Goal: Transaction & Acquisition: Obtain resource

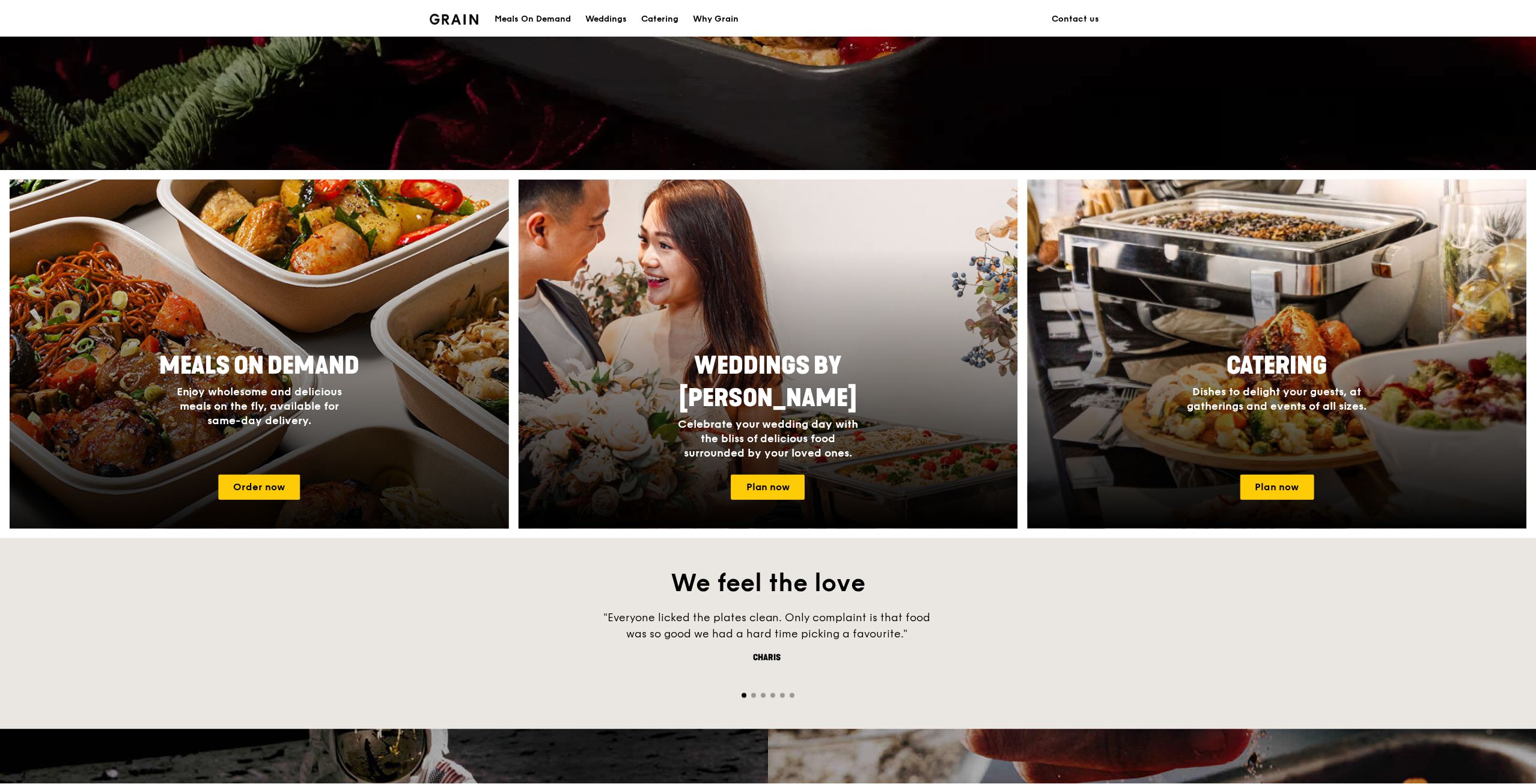
scroll to position [361, 0]
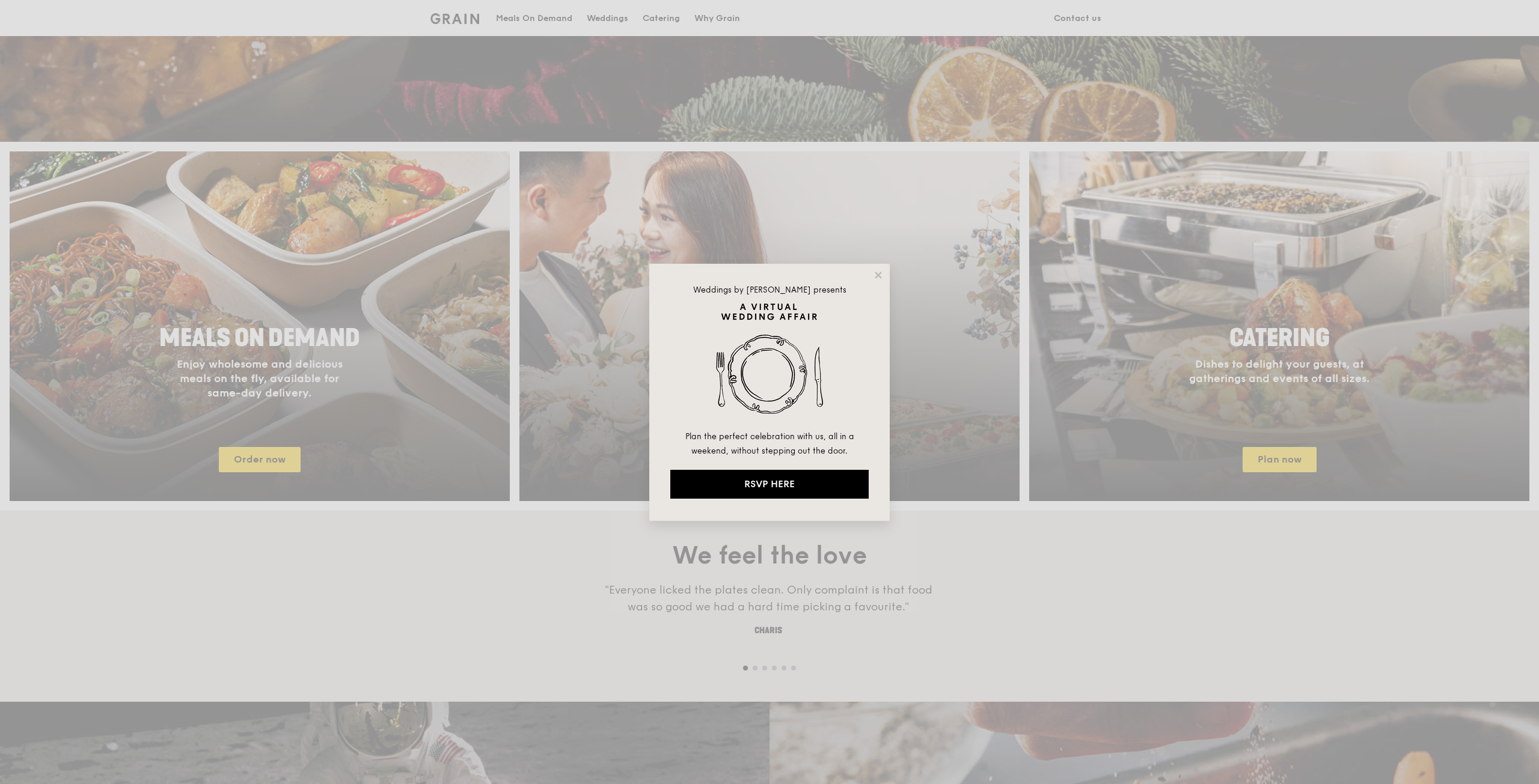
click at [868, 277] on div "Weddings by Grain presents Plan the perfect celebration with us, all in a weeke…" at bounding box center [770, 392] width 241 height 257
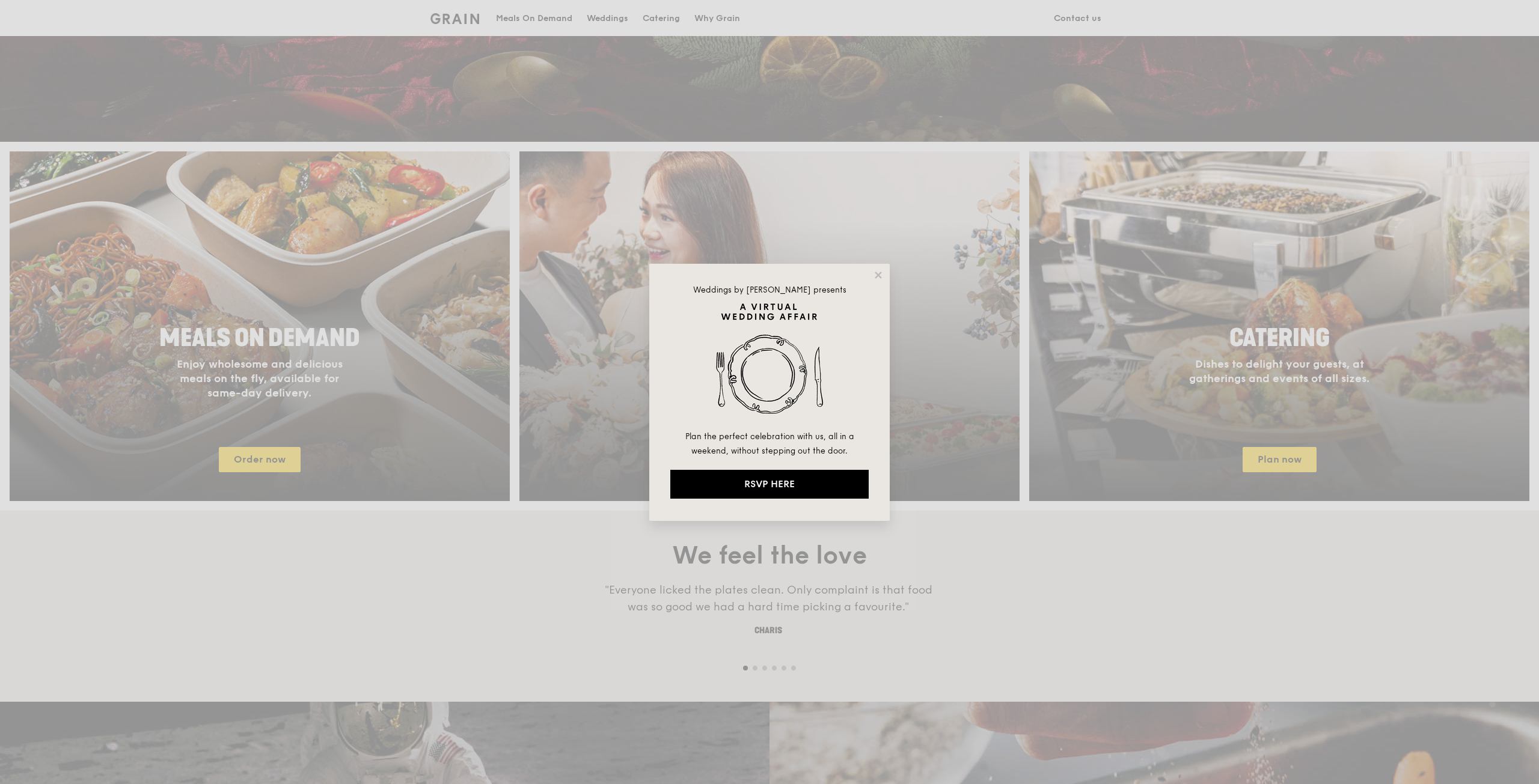
click at [872, 275] on div "Weddings by Grain presents Plan the perfect celebration with us, all in a weeke…" at bounding box center [770, 392] width 241 height 257
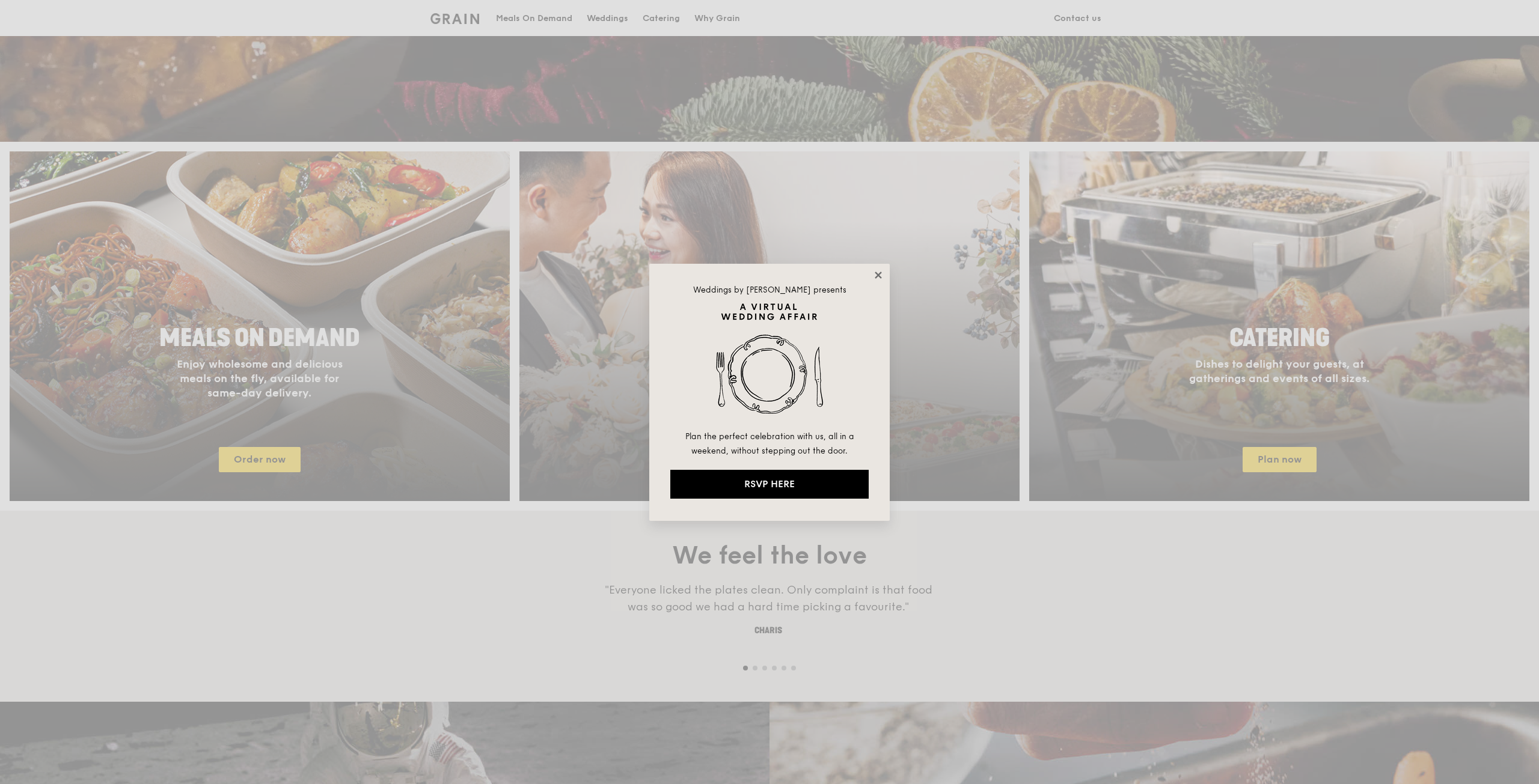
click at [876, 275] on icon at bounding box center [879, 275] width 11 height 11
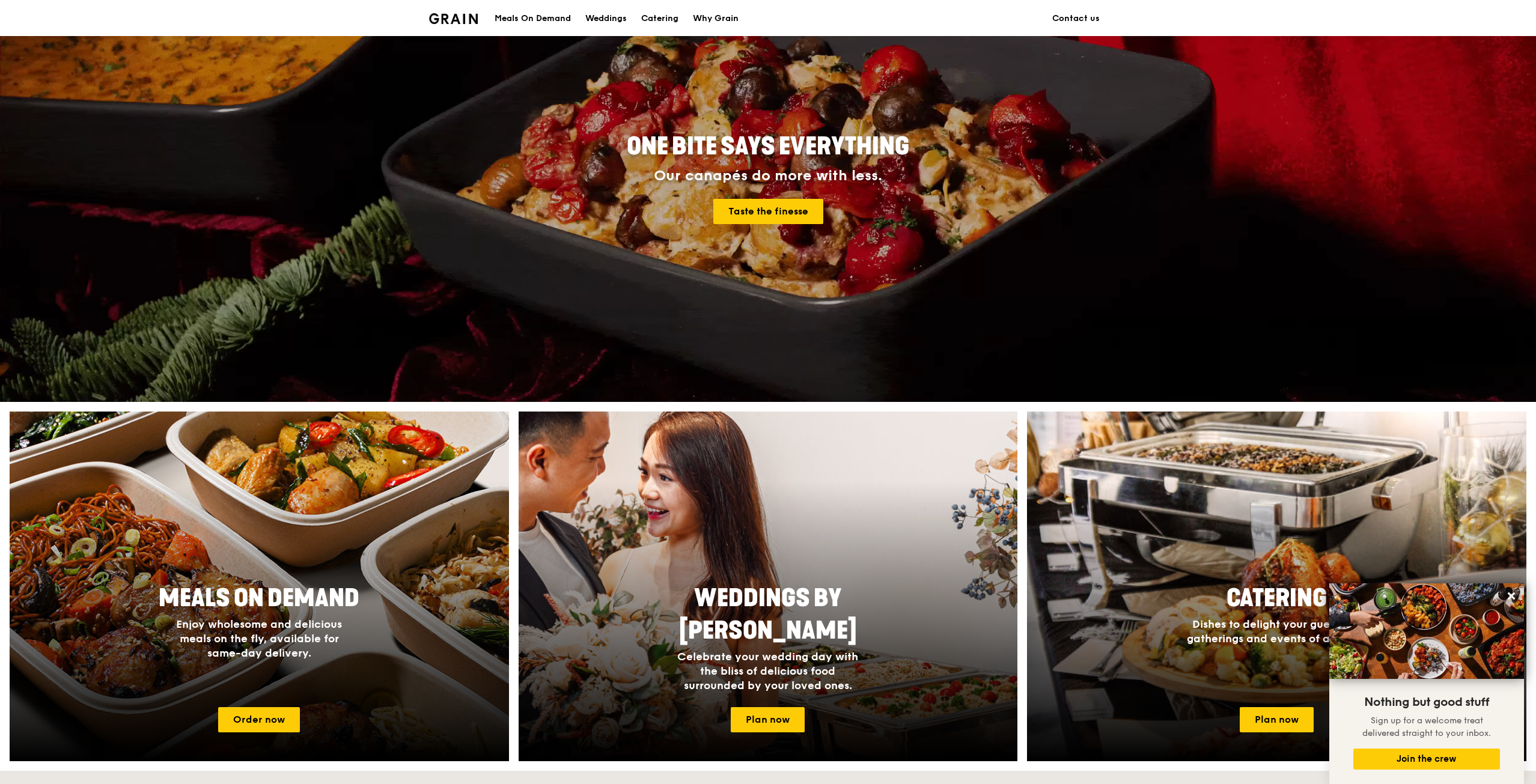
scroll to position [0, 0]
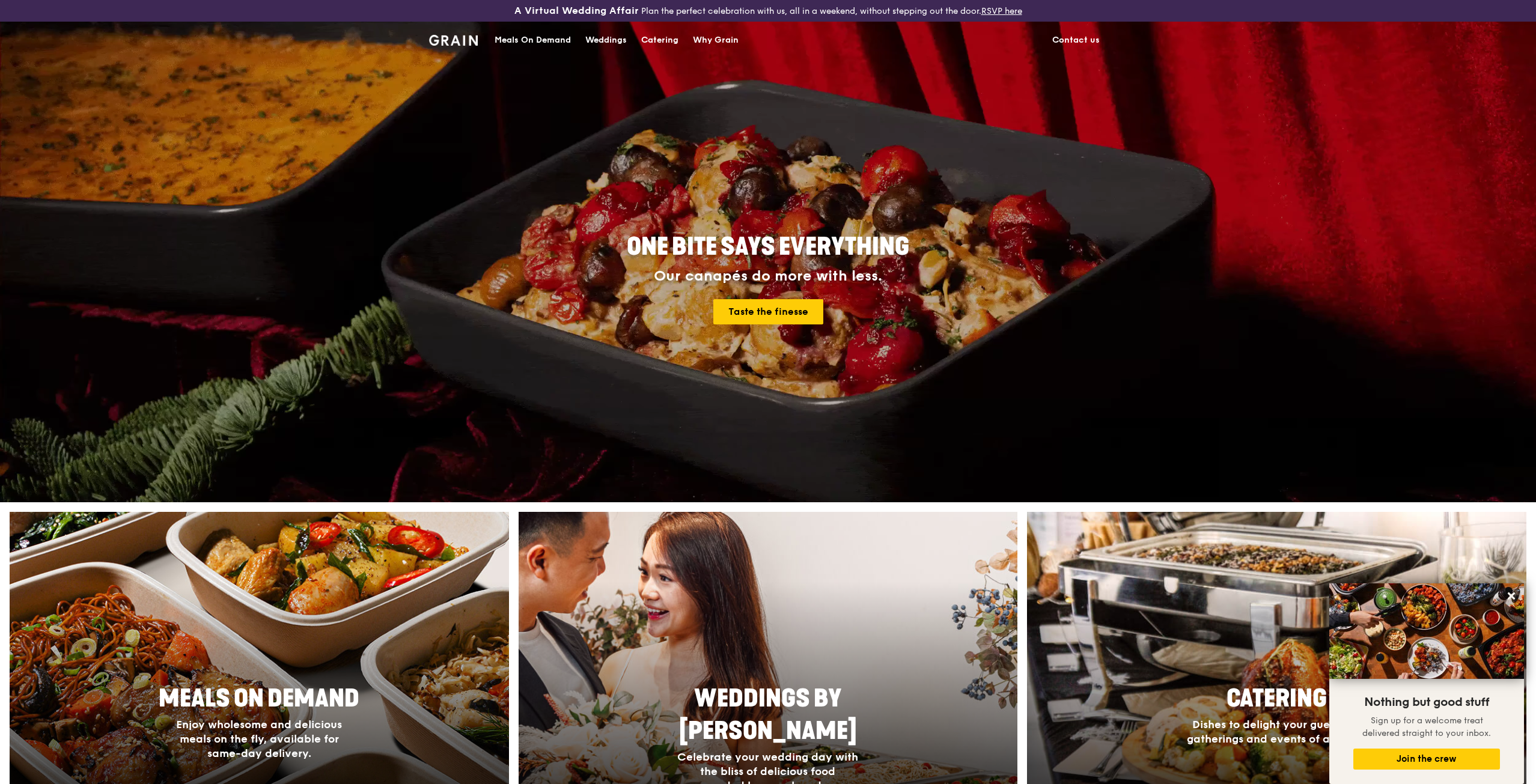
click at [540, 40] on div "Meals On Demand" at bounding box center [532, 40] width 76 height 36
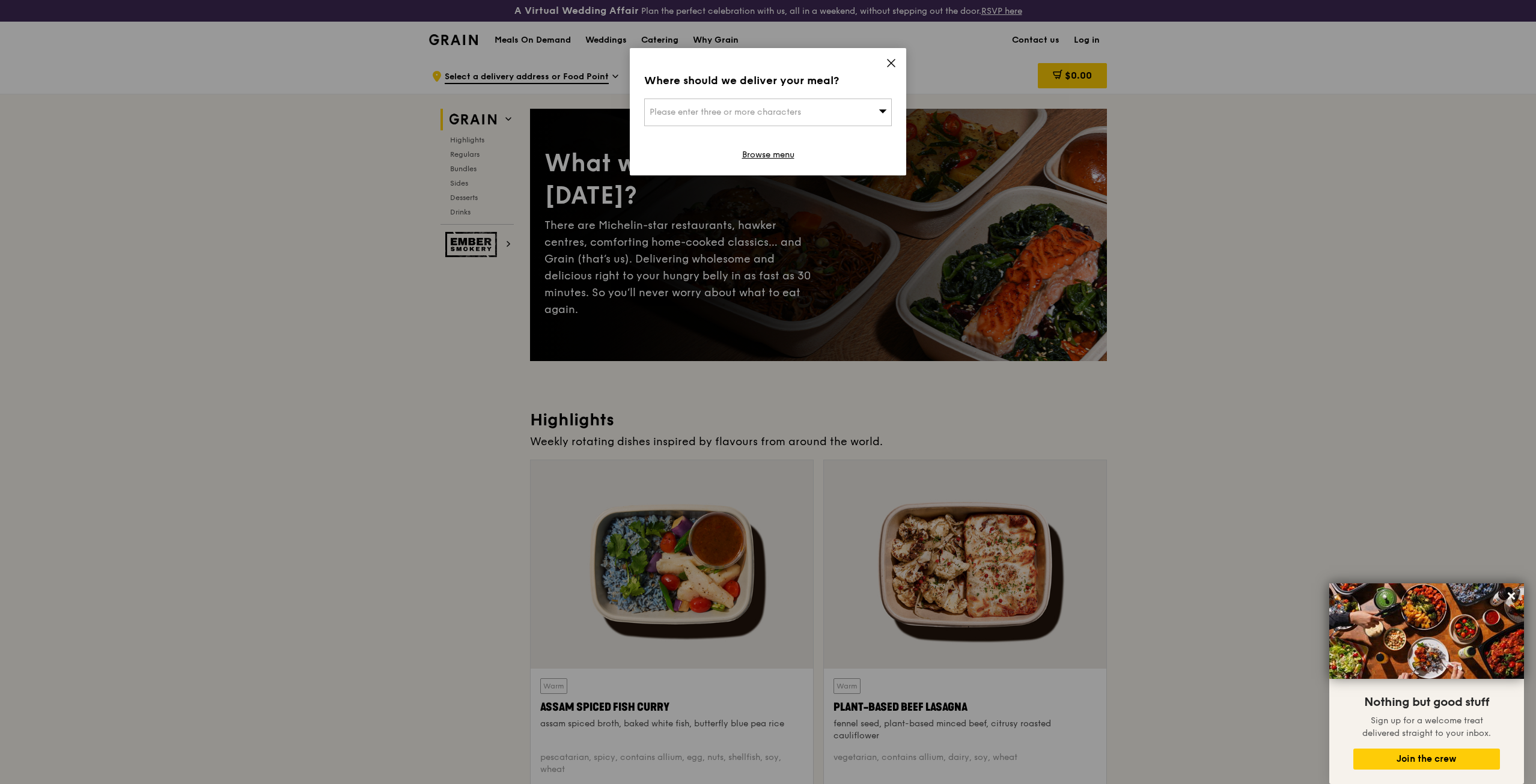
click at [886, 60] on icon at bounding box center [891, 63] width 11 height 11
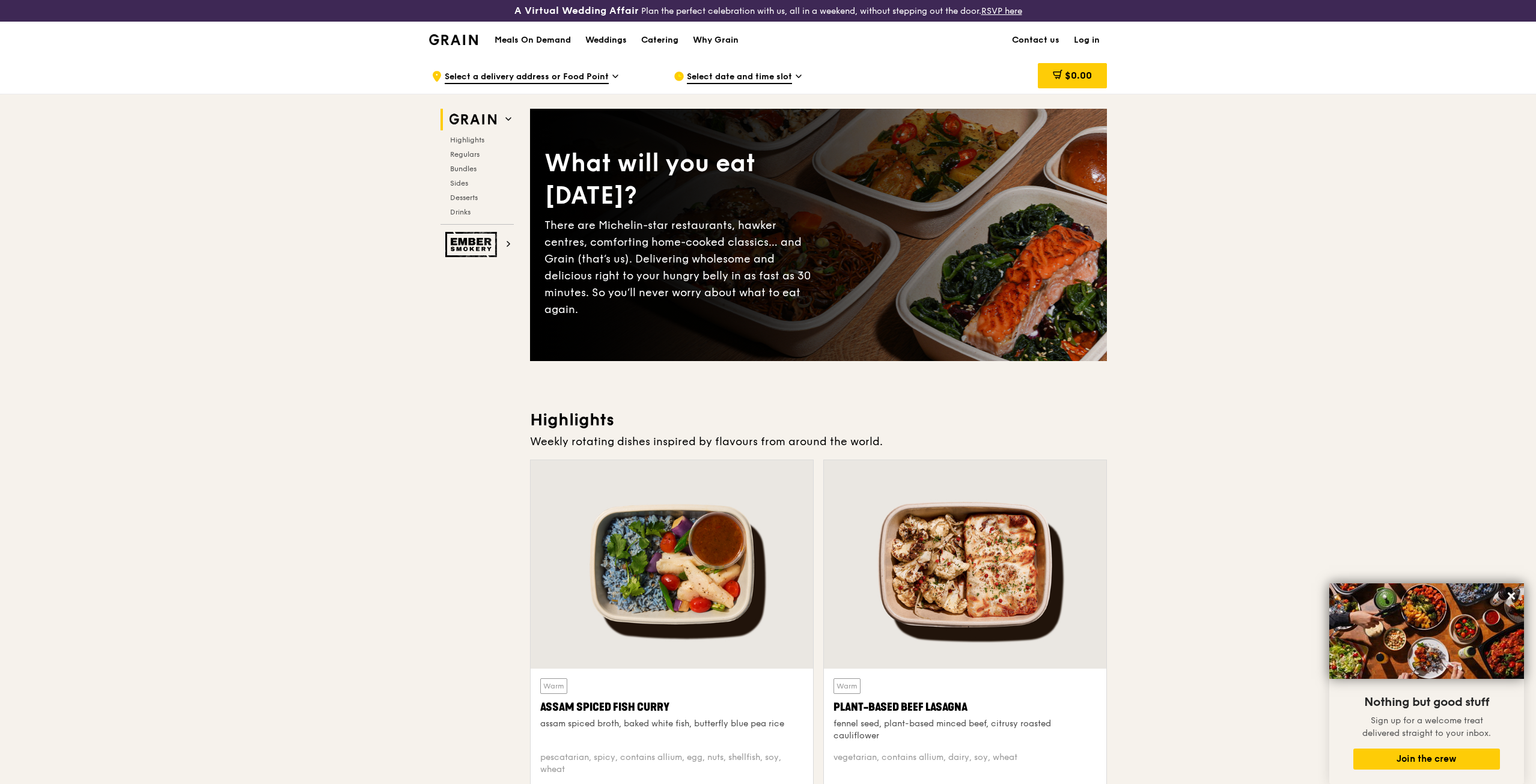
click at [461, 42] on img at bounding box center [453, 40] width 49 height 11
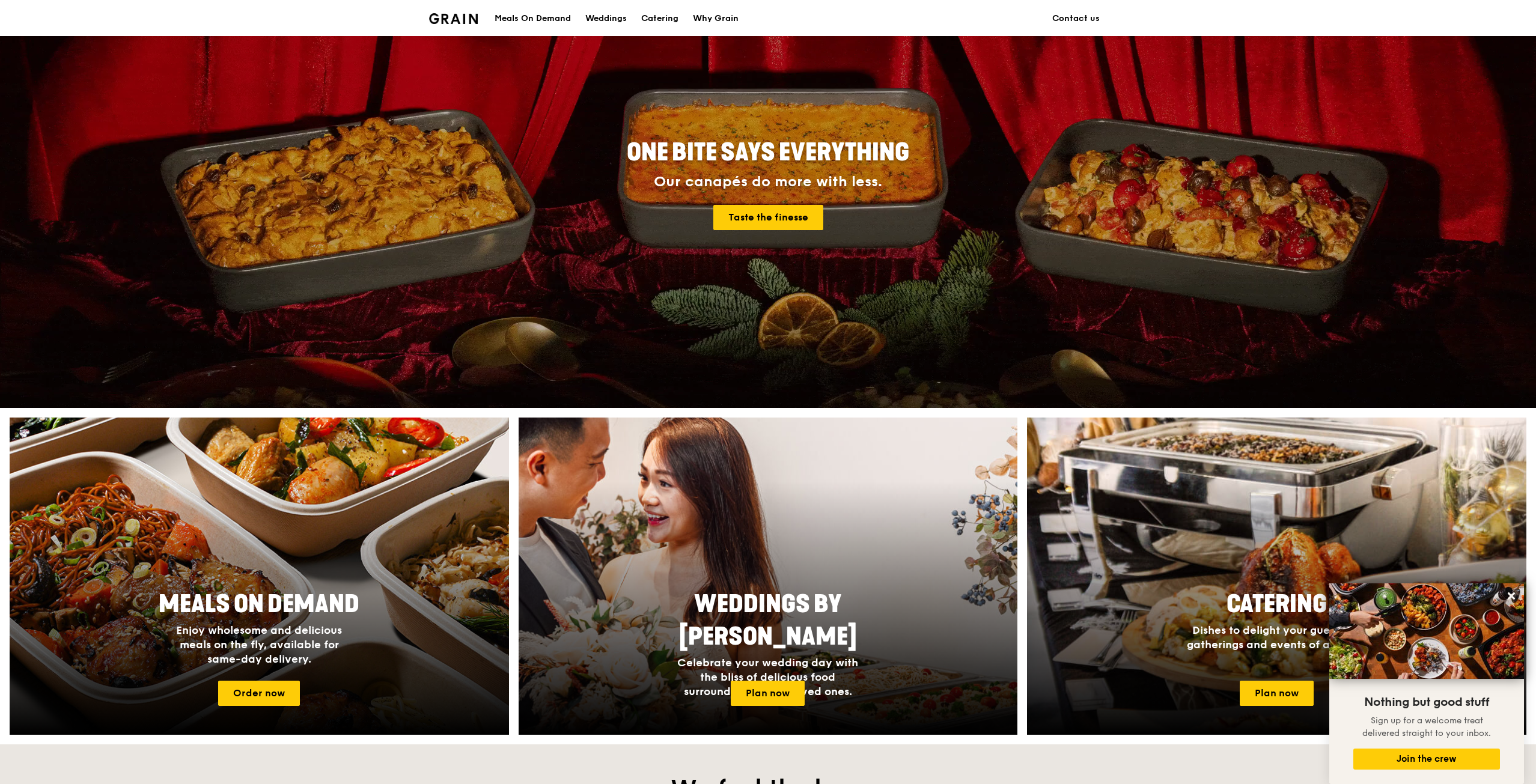
scroll to position [60, 0]
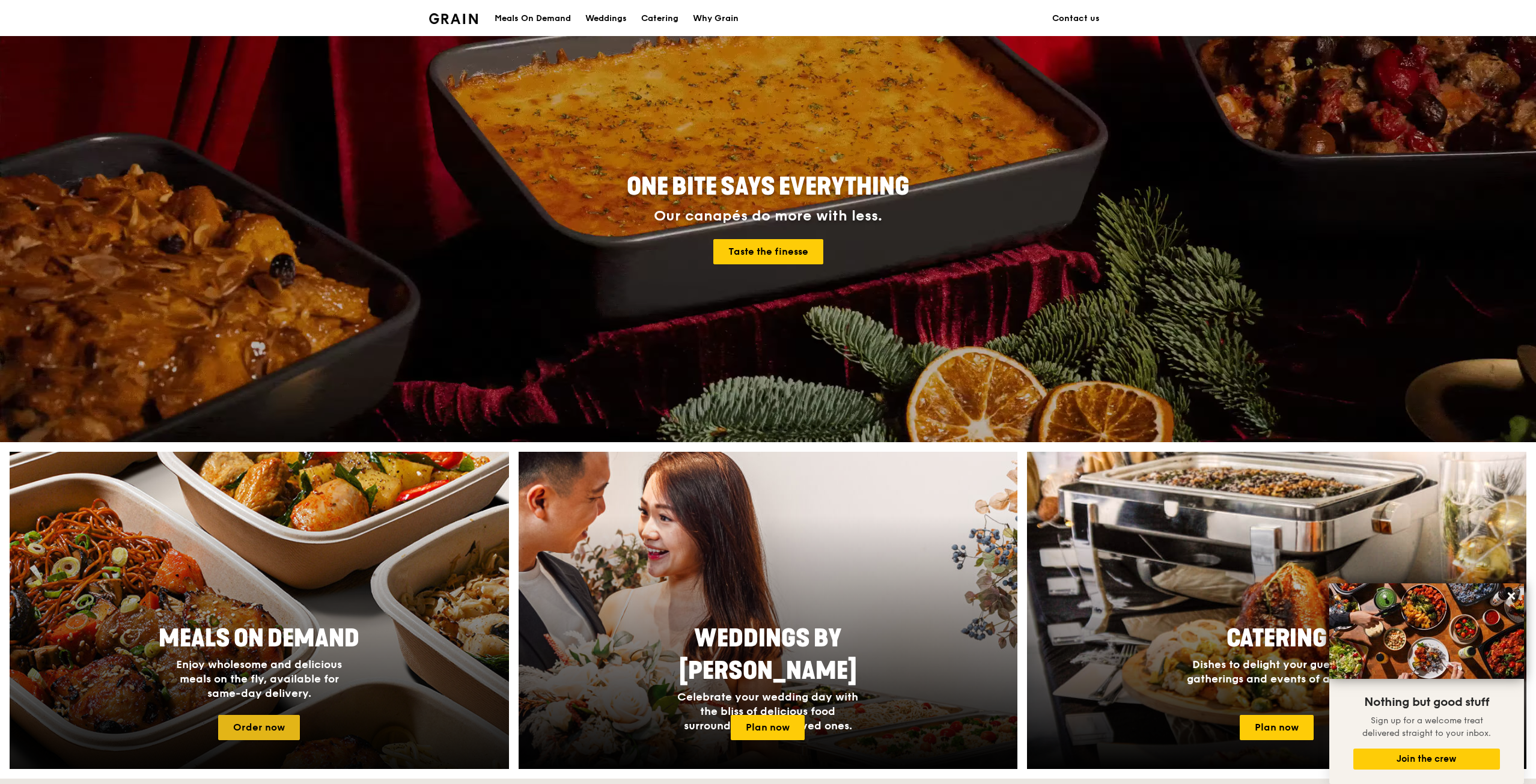
click at [276, 730] on link "Order now" at bounding box center [259, 727] width 82 height 25
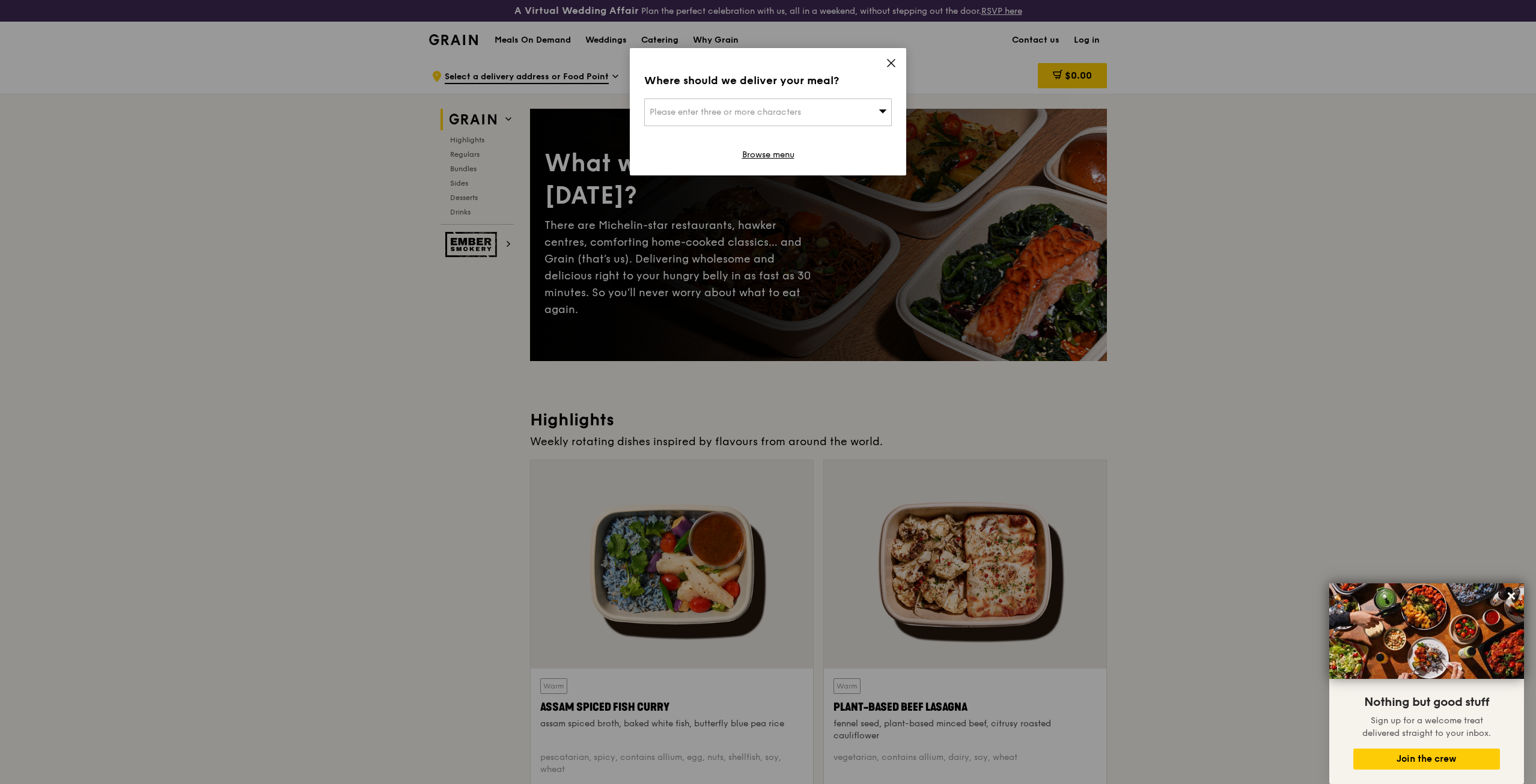
click at [890, 58] on icon at bounding box center [891, 63] width 11 height 11
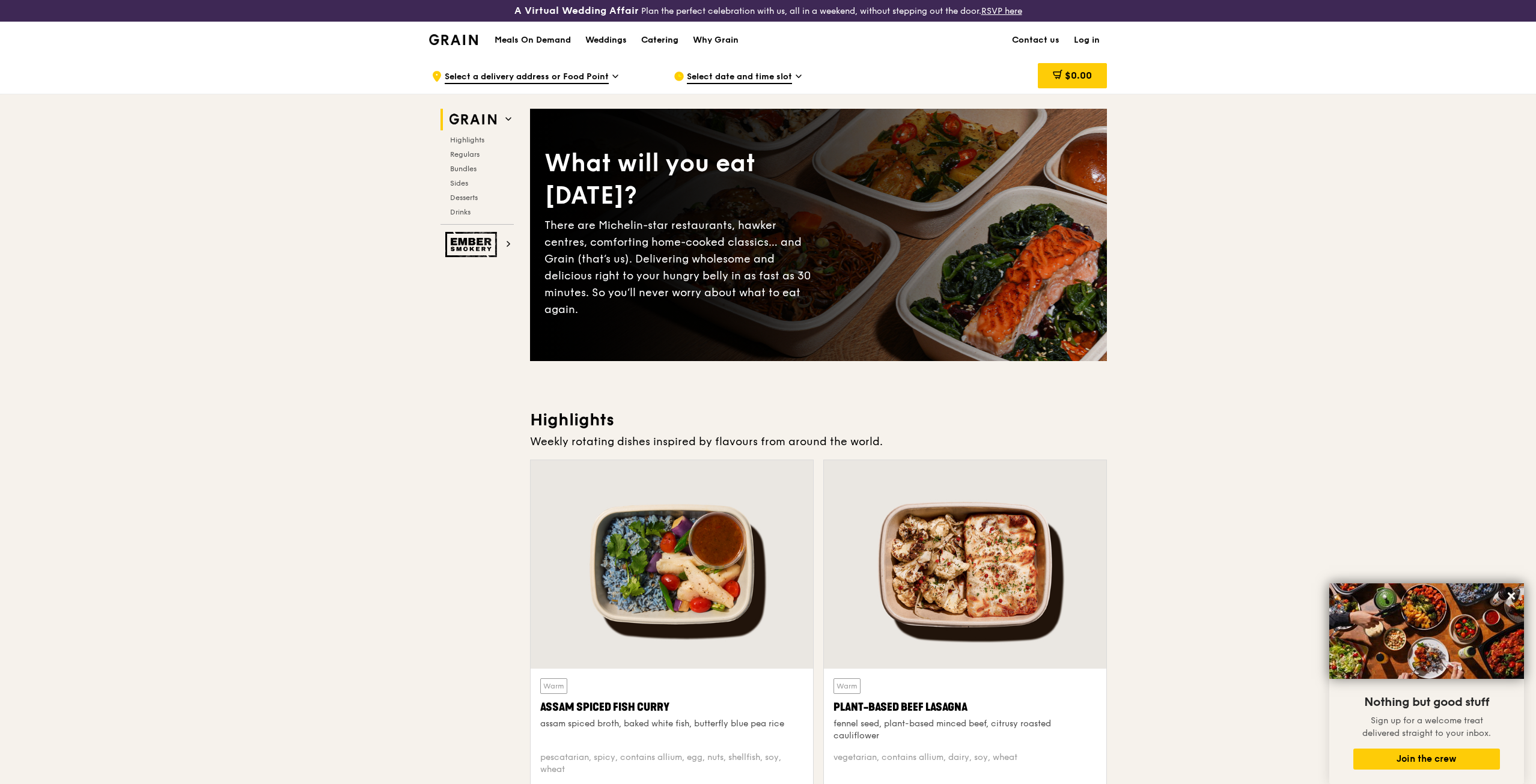
click at [669, 40] on div "Catering" at bounding box center [659, 40] width 37 height 36
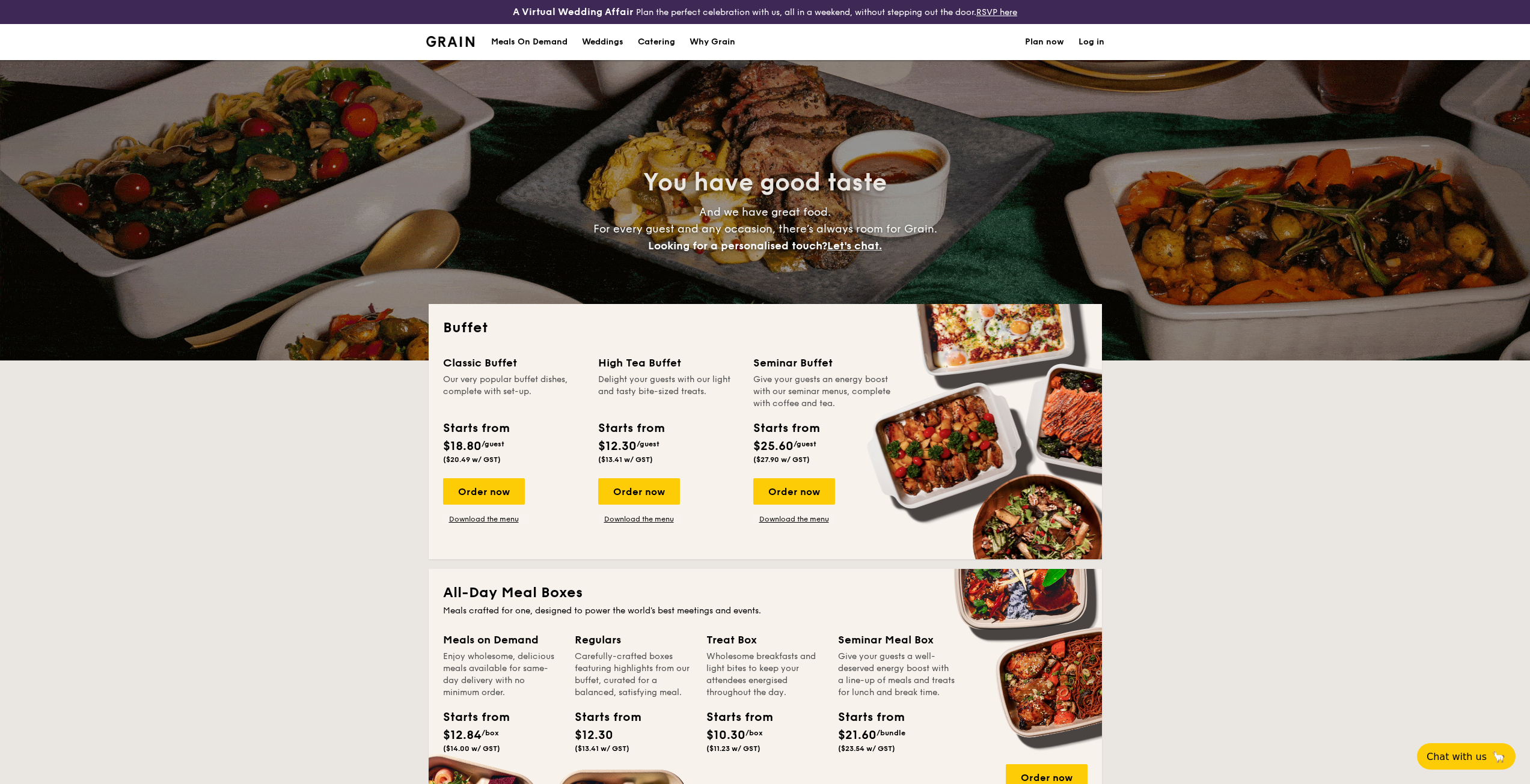
select select
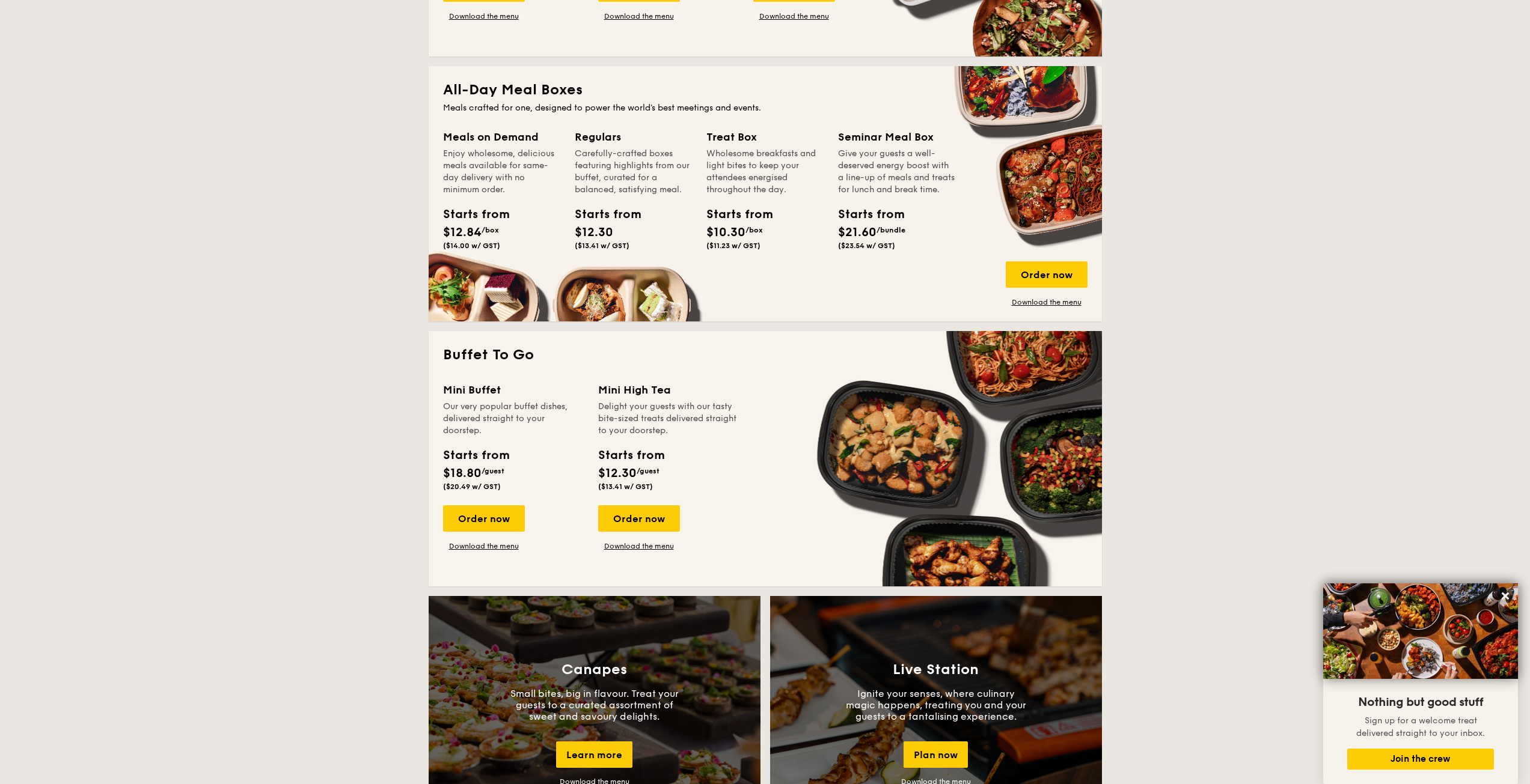
scroll to position [420, 0]
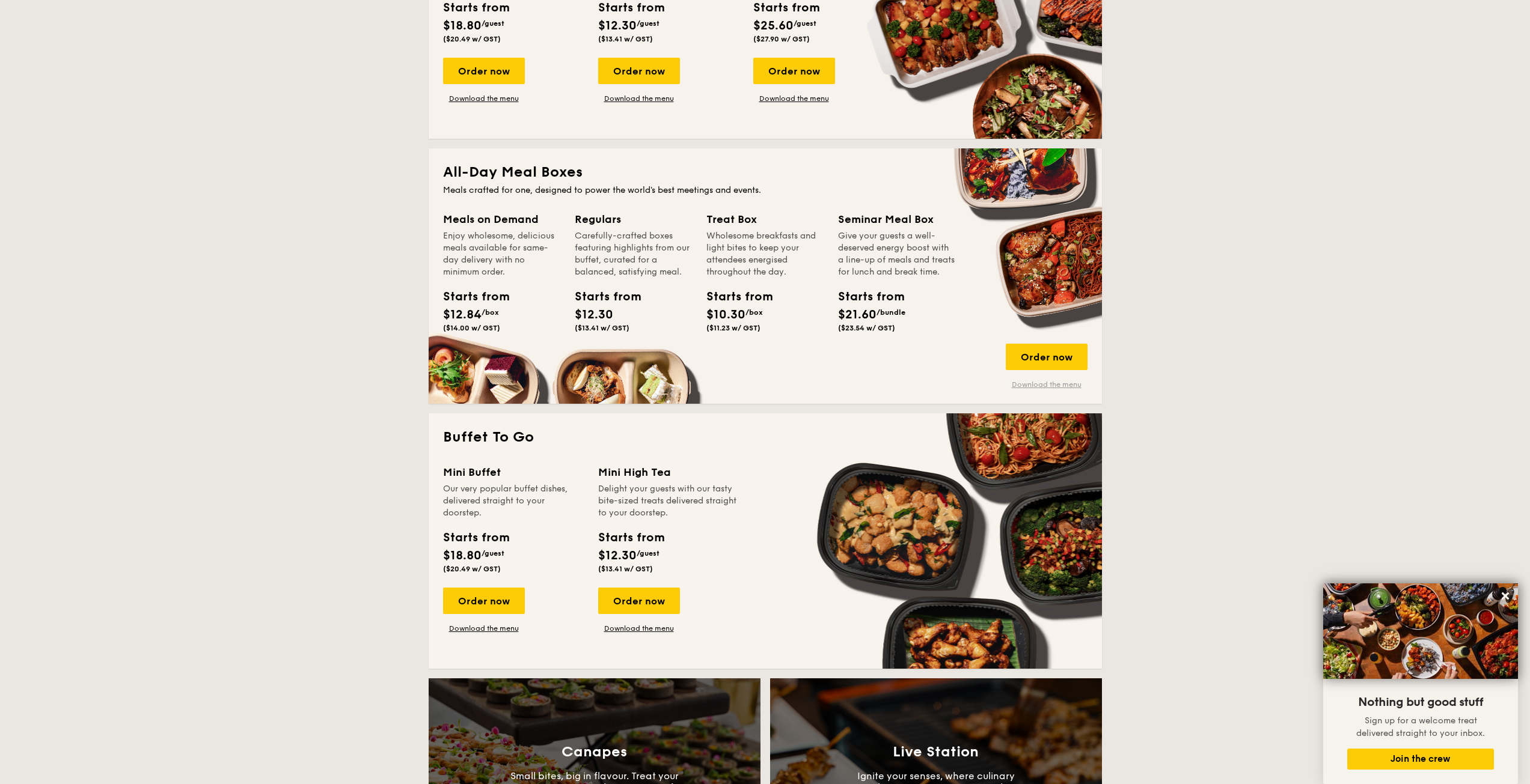
click at [1018, 384] on link "Download the menu" at bounding box center [1047, 384] width 82 height 9
